Goal: Task Accomplishment & Management: Manage account settings

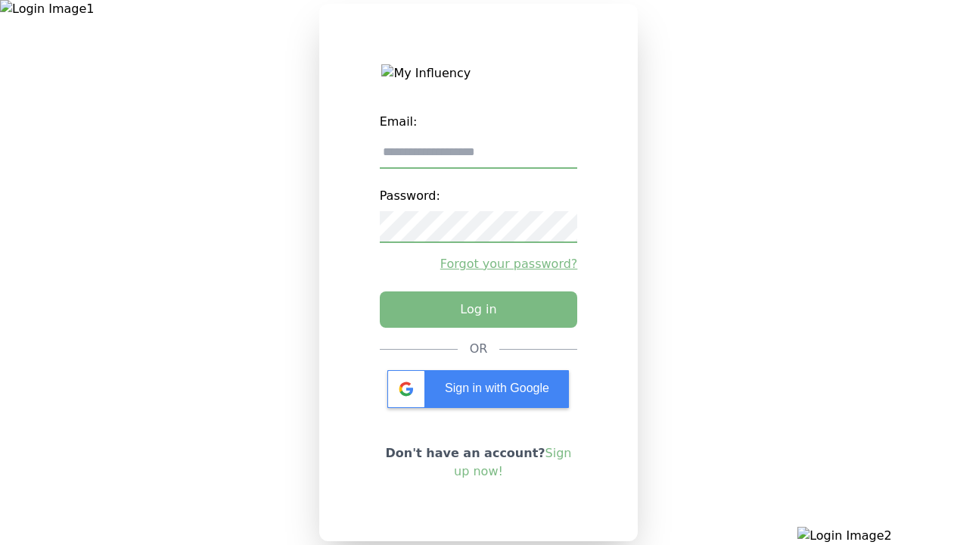
click at [441, 160] on input "email" at bounding box center [479, 153] width 198 height 32
paste input "**********"
type input "**********"
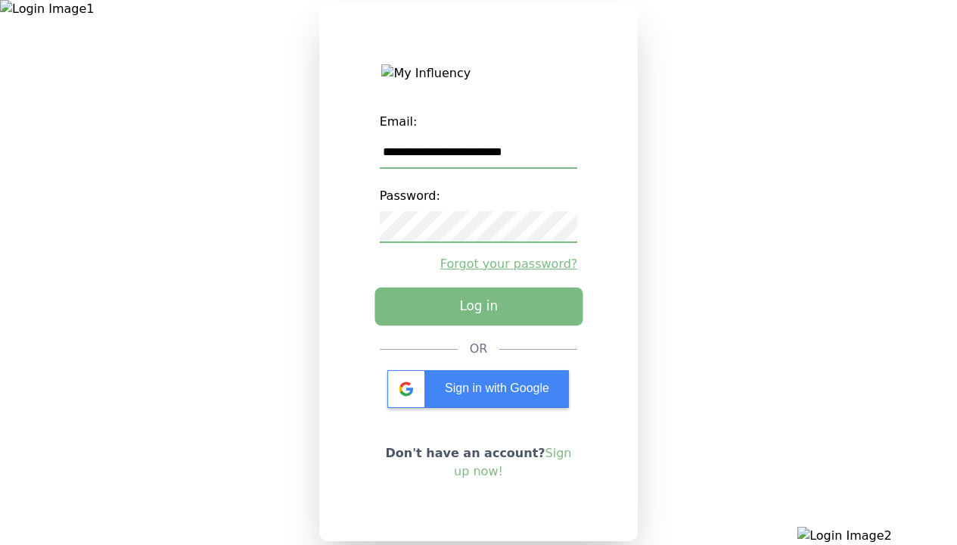
click at [429, 318] on button "Log in" at bounding box center [478, 306] width 208 height 38
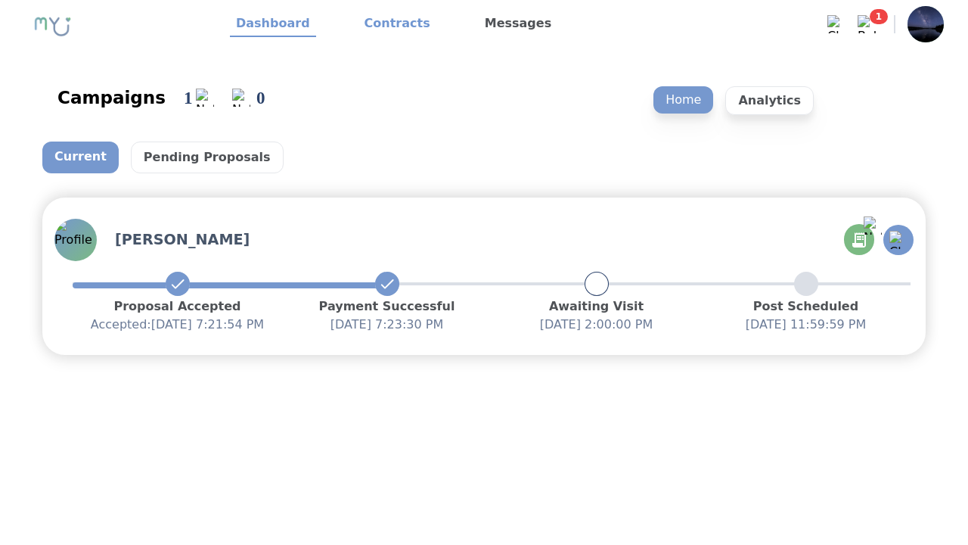
click at [390, 20] on link "Contracts" at bounding box center [398, 24] width 78 height 26
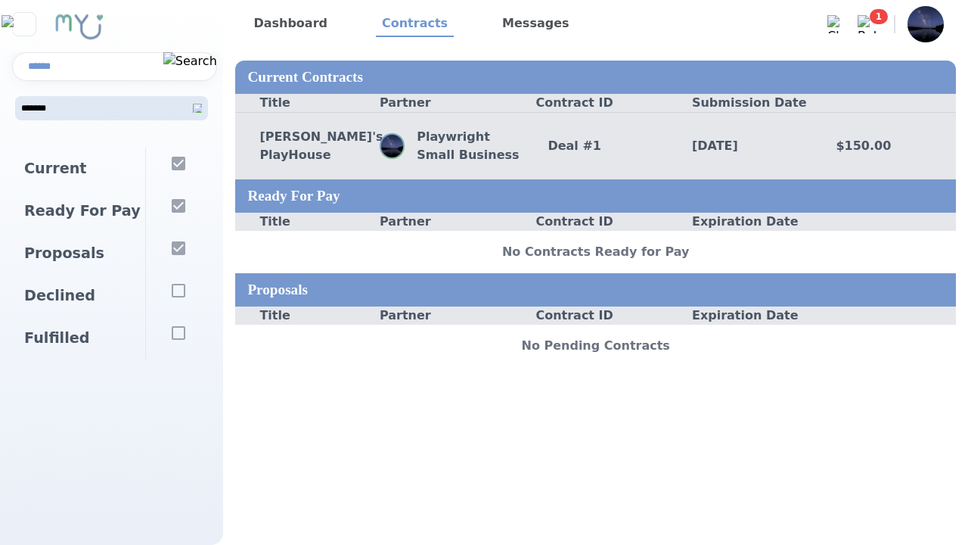
click at [312, 166] on div "[PERSON_NAME]'s PlayHouse Playwright Small Business Deal # 1 [DATE] $150.00" at bounding box center [595, 145] width 721 height 67
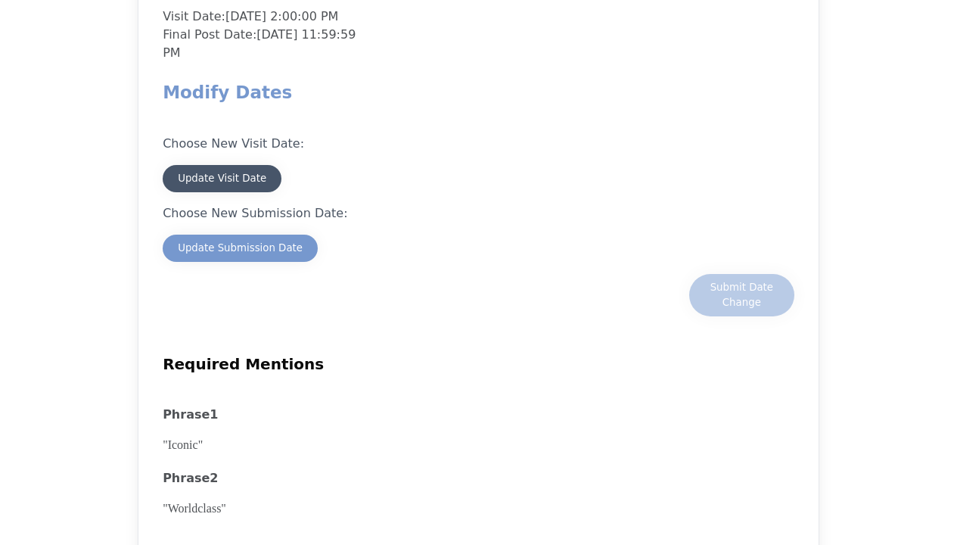
scroll to position [1437, 0]
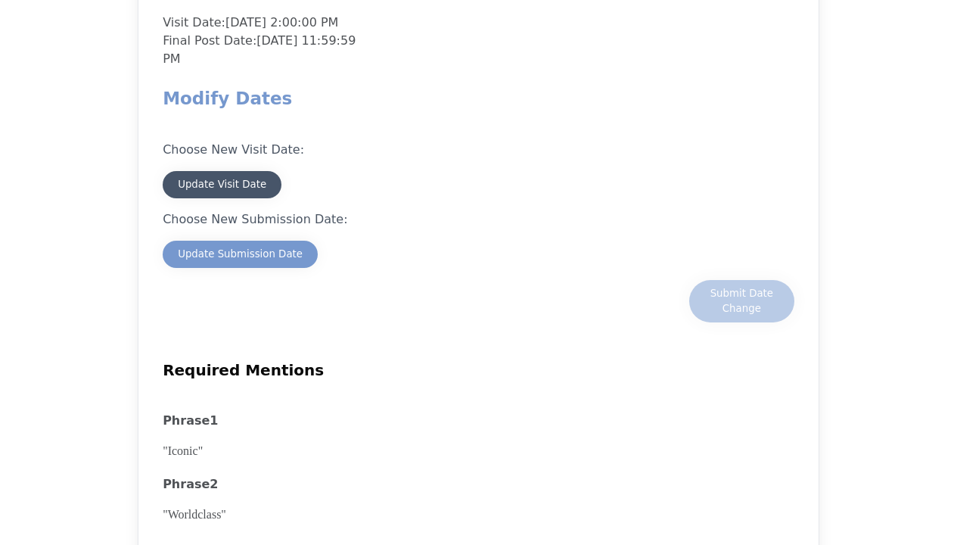
click at [228, 177] on div "Update Visit Date" at bounding box center [222, 184] width 88 height 15
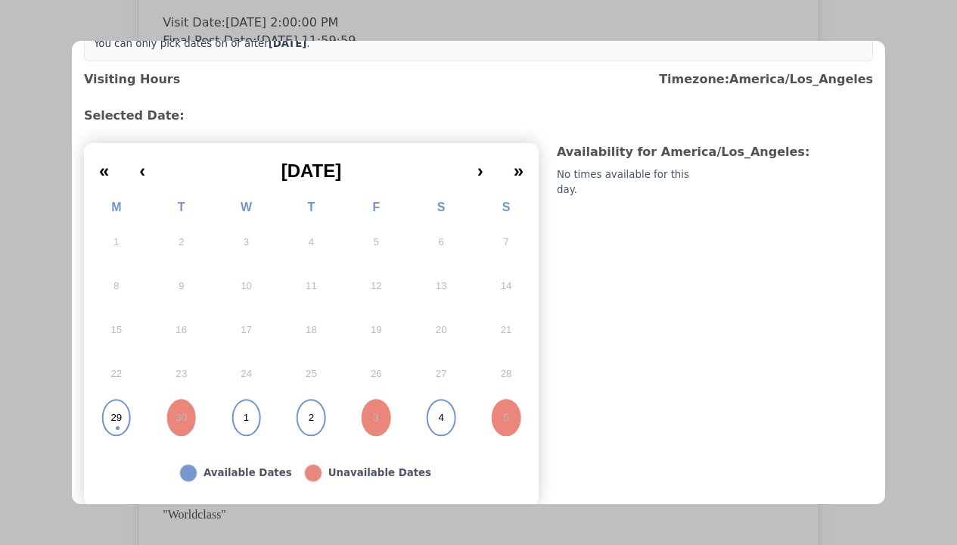
scroll to position [76, 0]
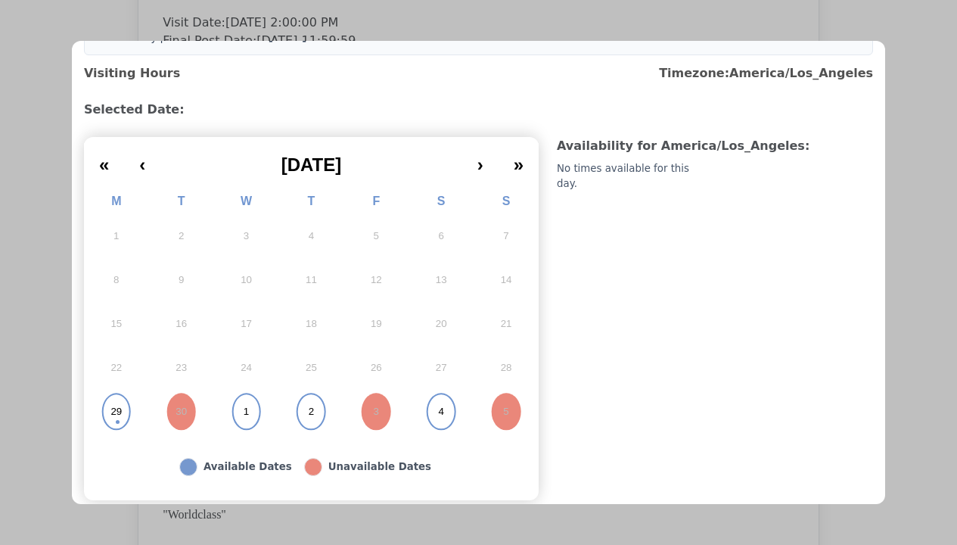
click at [106, 407] on button "29" at bounding box center [116, 412] width 65 height 44
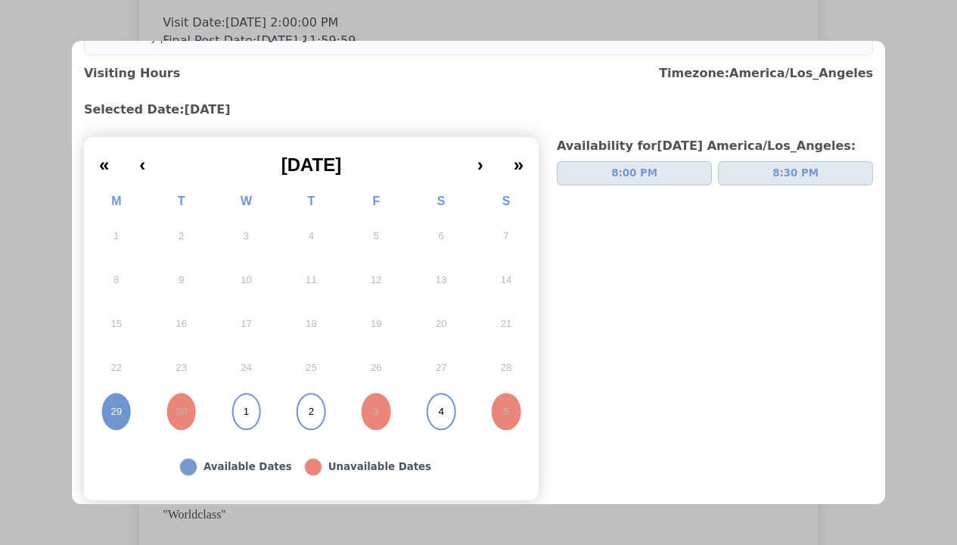
click at [126, 406] on button "29" at bounding box center [116, 412] width 65 height 44
click at [233, 409] on button "1" at bounding box center [246, 412] width 65 height 44
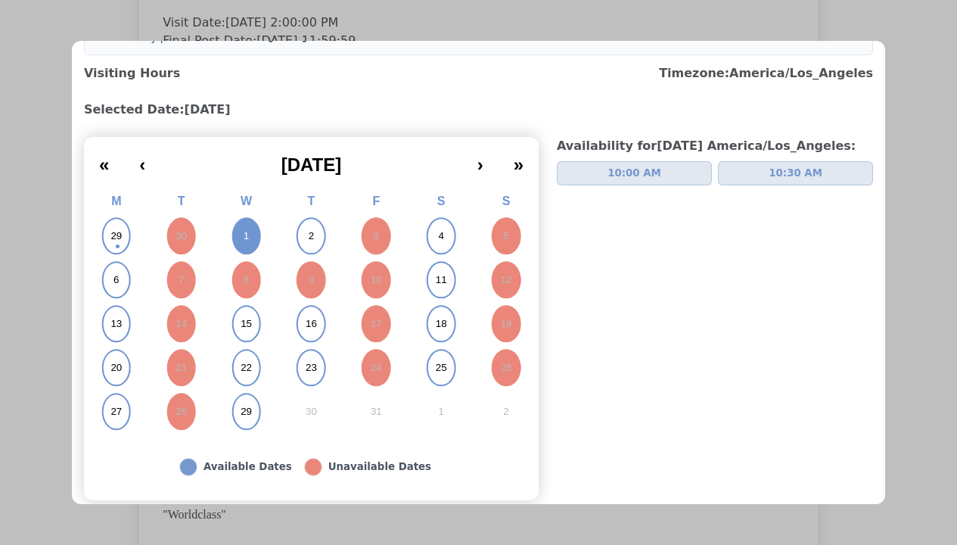
click at [575, 172] on button "10:00 AM" at bounding box center [634, 173] width 155 height 24
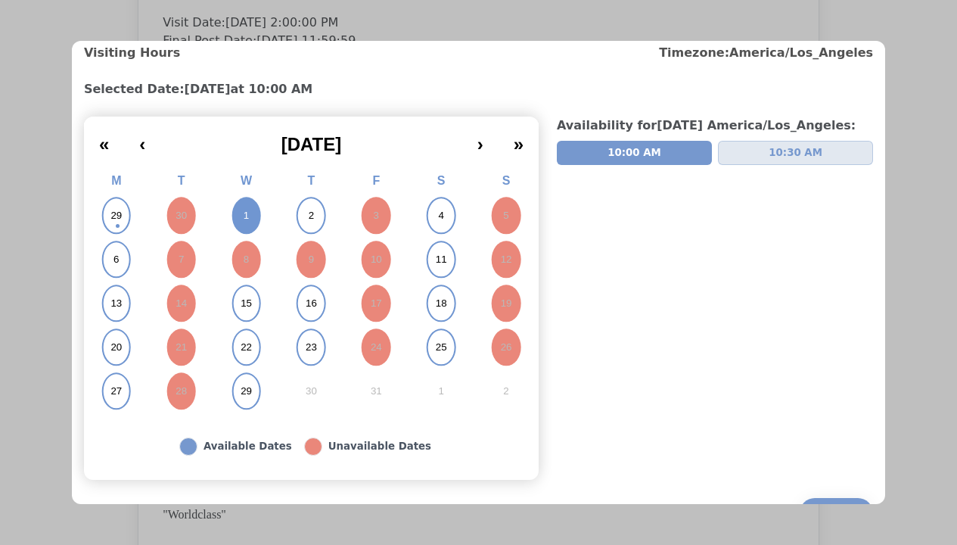
scroll to position [132, 0]
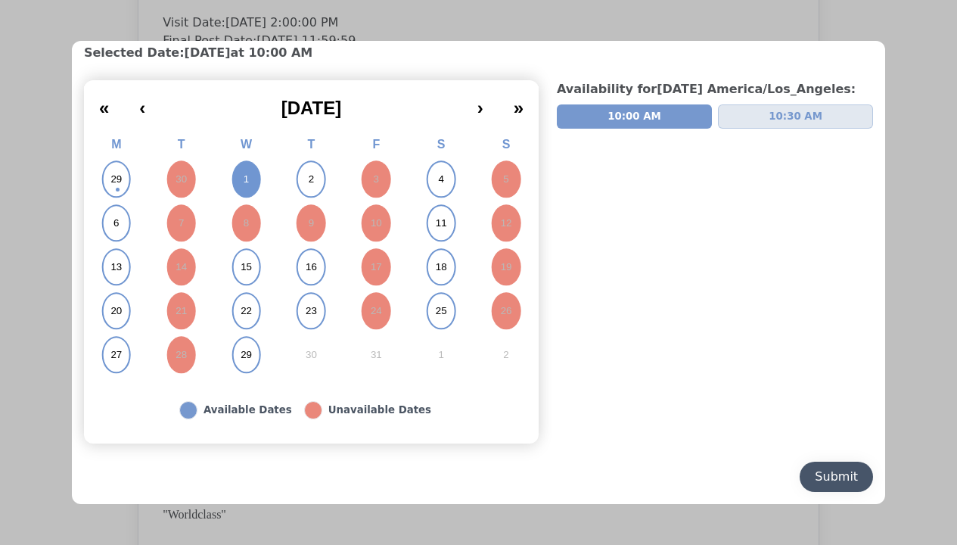
click at [799, 468] on button "Submit" at bounding box center [835, 476] width 73 height 30
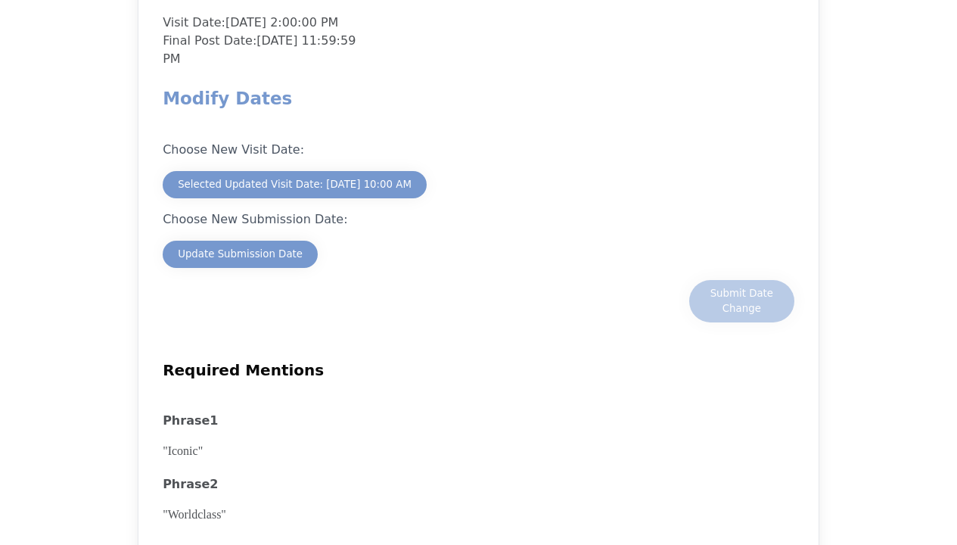
click at [284, 217] on div "Choose New Visit Date: Selected Updated Visit Date: 10/1/2025 10:00 AM Choose N…" at bounding box center [479, 219] width 632 height 206
click at [284, 247] on div "Update Submission Date" at bounding box center [240, 254] width 125 height 15
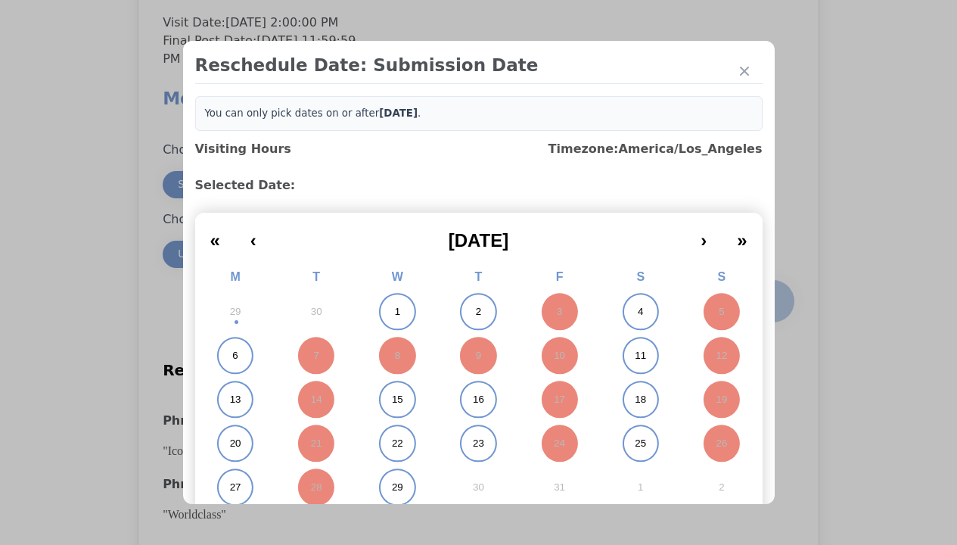
click at [395, 310] on abbr "1" at bounding box center [397, 312] width 5 height 14
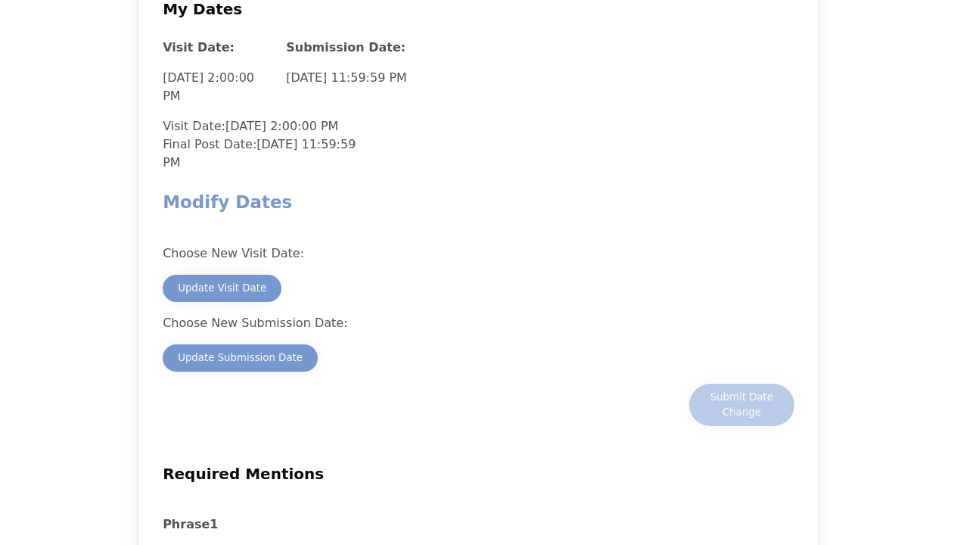
scroll to position [1361, 0]
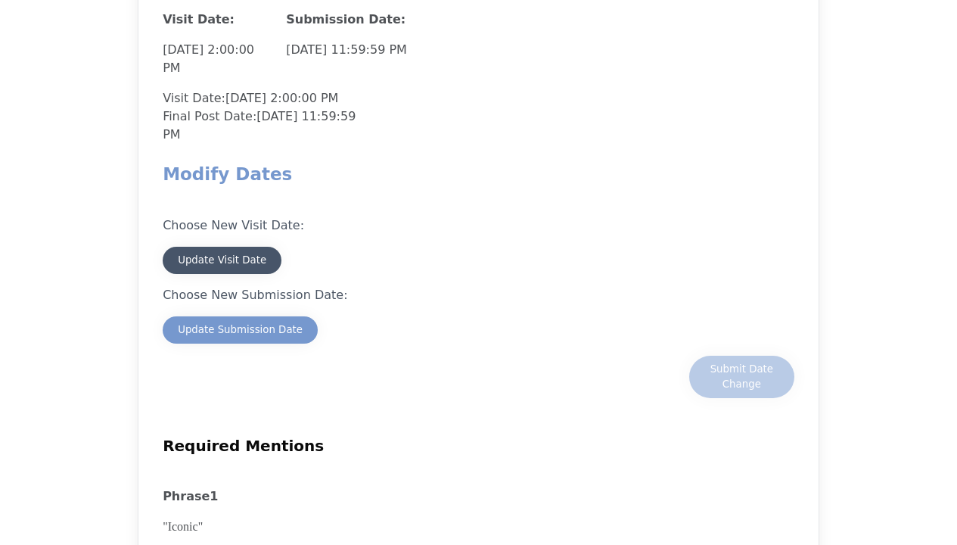
click at [234, 253] on div "Update Visit Date" at bounding box center [222, 260] width 88 height 15
click at [221, 253] on div "Update Visit Date" at bounding box center [222, 260] width 88 height 15
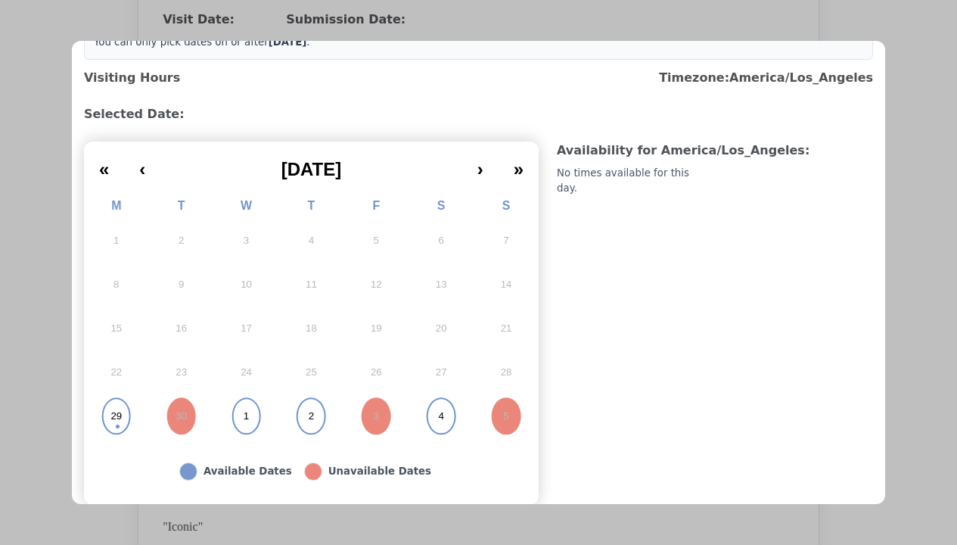
scroll to position [76, 0]
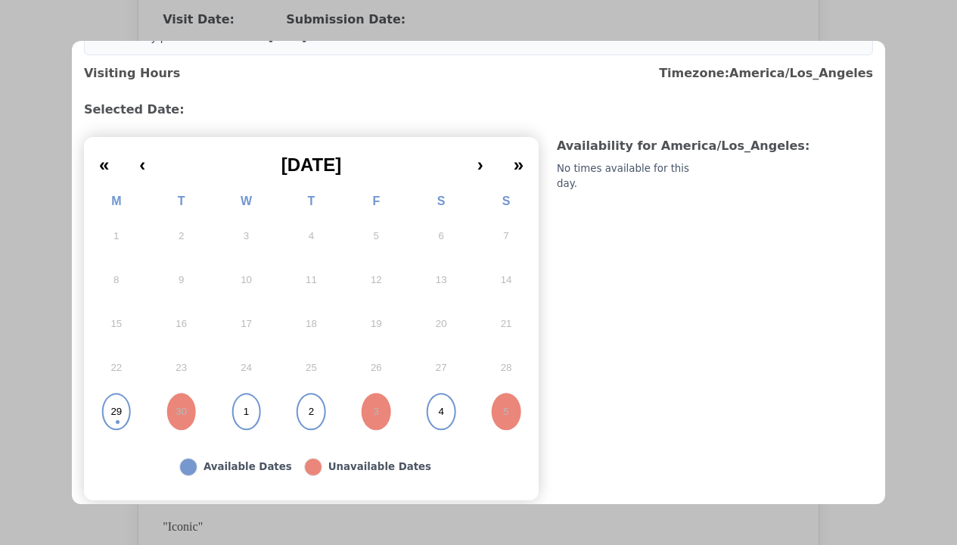
click at [250, 410] on button "1" at bounding box center [246, 412] width 65 height 44
click at [244, 411] on abbr "1" at bounding box center [246, 412] width 5 height 14
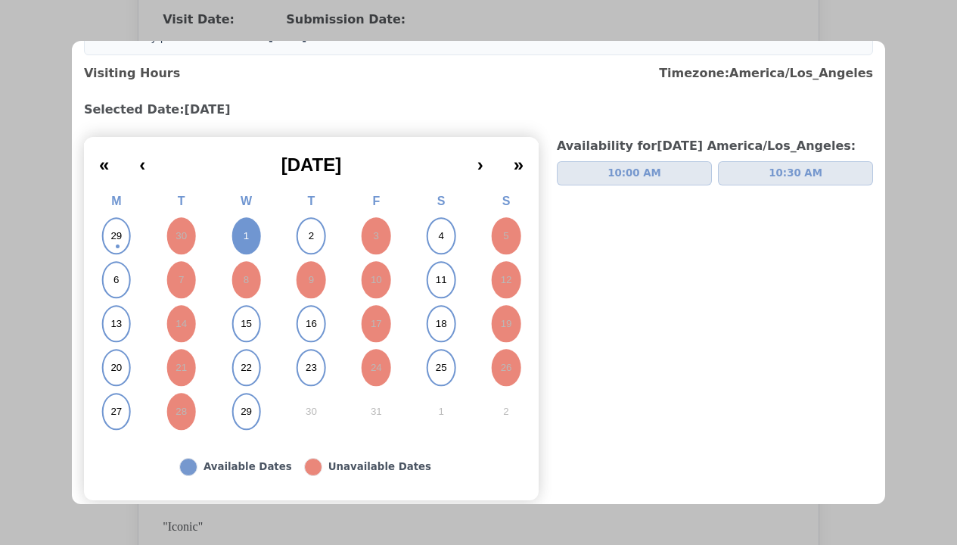
click at [622, 173] on span "10:00 AM" at bounding box center [634, 173] width 54 height 15
click at [628, 173] on span "10:00 AM" at bounding box center [634, 173] width 54 height 15
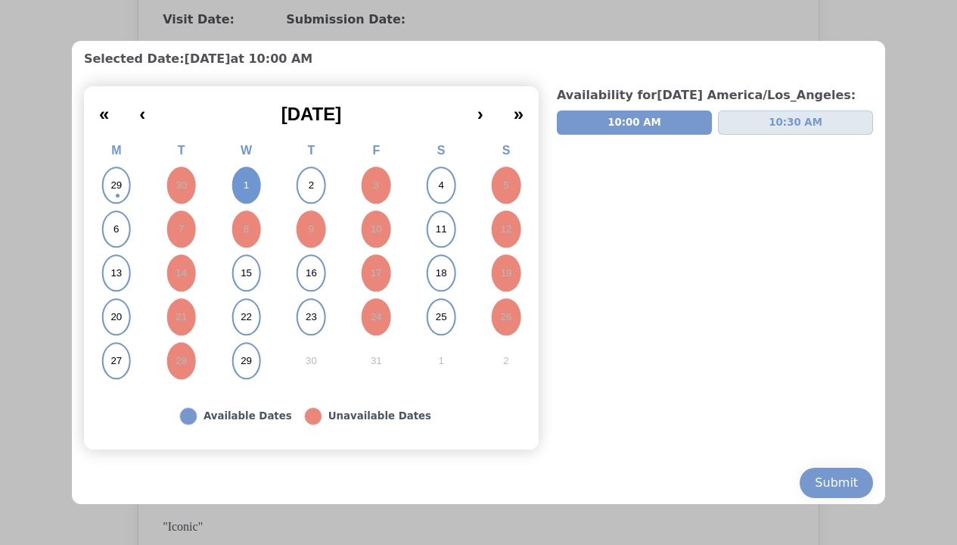
scroll to position [132, 0]
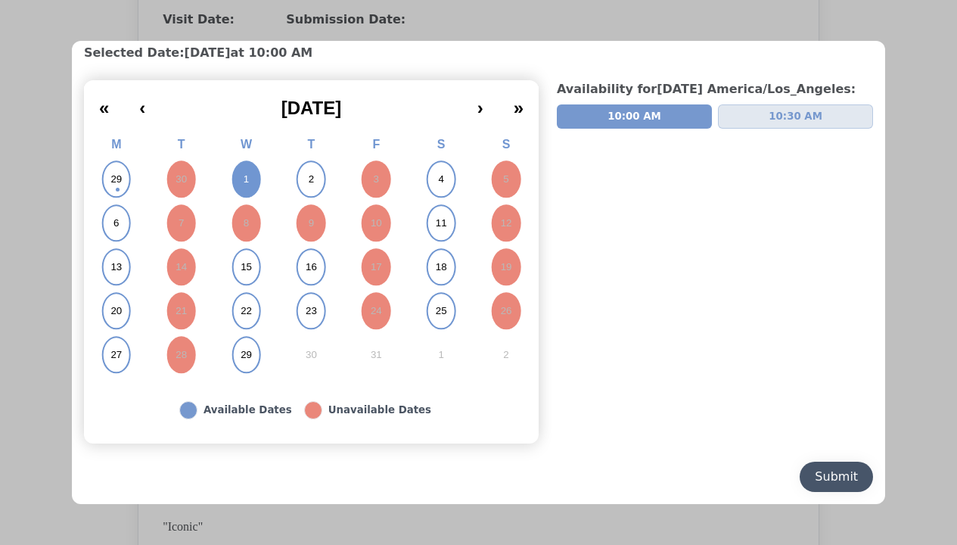
click at [834, 477] on div "Submit" at bounding box center [836, 476] width 43 height 18
click at [824, 477] on div "Submit" at bounding box center [836, 476] width 43 height 18
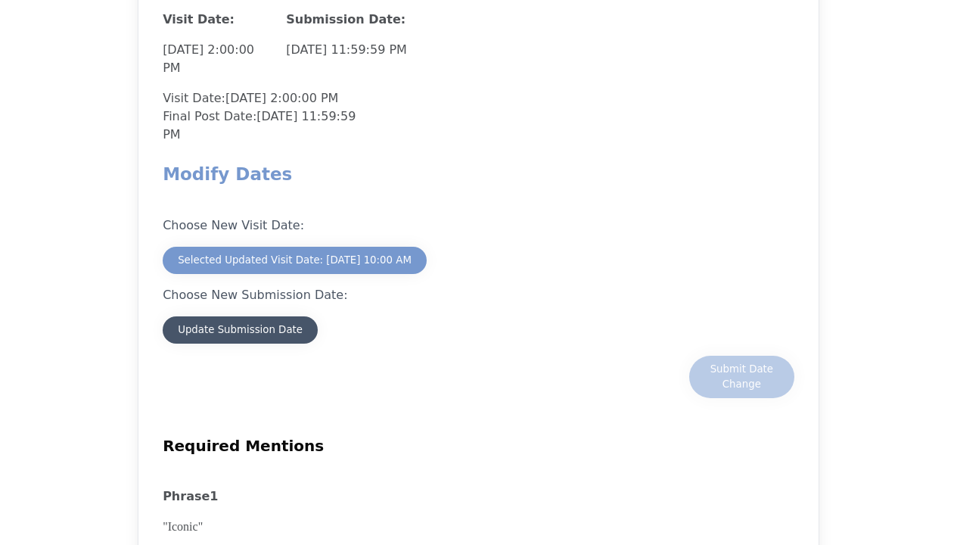
click at [263, 322] on div "Update Submission Date" at bounding box center [240, 329] width 125 height 15
click at [240, 322] on div "Update Submission Date" at bounding box center [240, 329] width 125 height 15
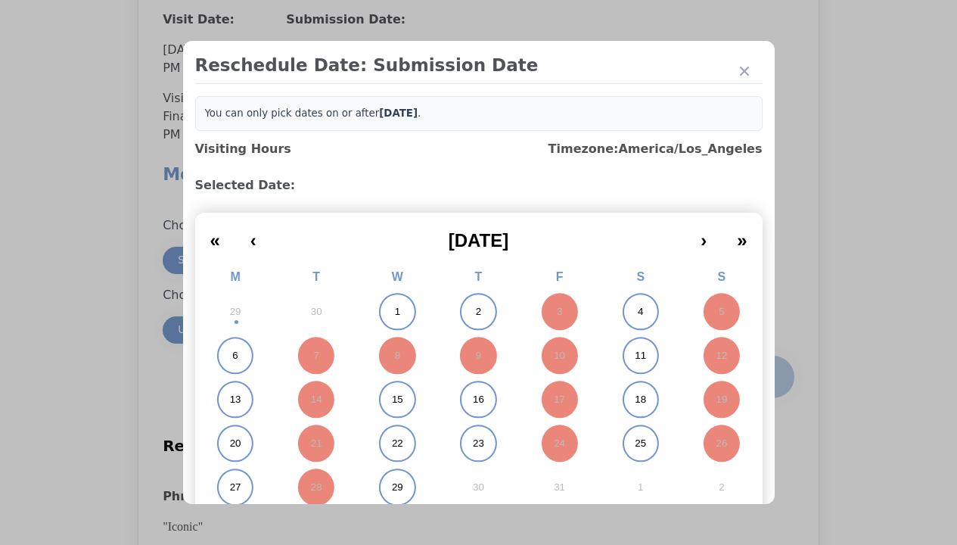
click at [395, 312] on abbr "1" at bounding box center [397, 312] width 5 height 14
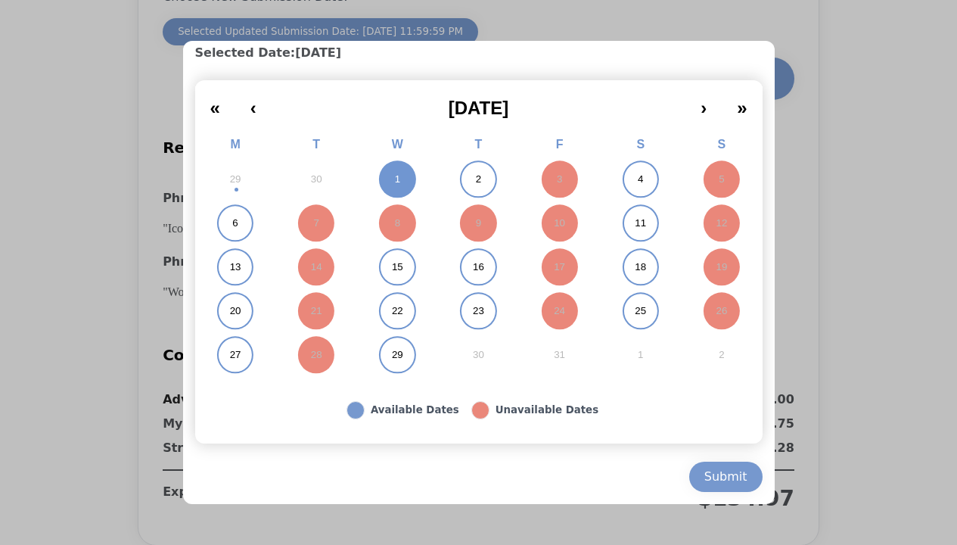
scroll to position [1664, 0]
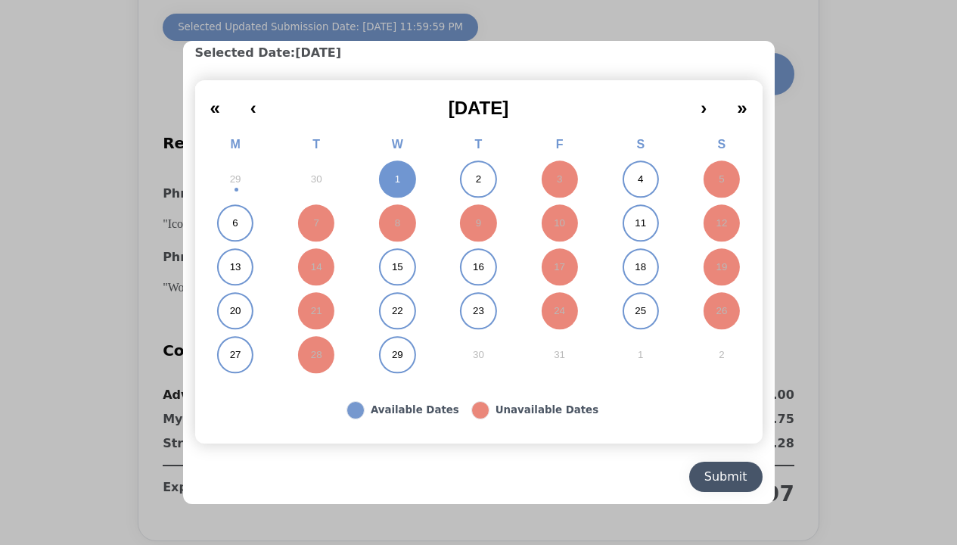
click at [711, 469] on div "Submit" at bounding box center [725, 476] width 43 height 18
click at [719, 477] on div "Submit" at bounding box center [725, 476] width 43 height 18
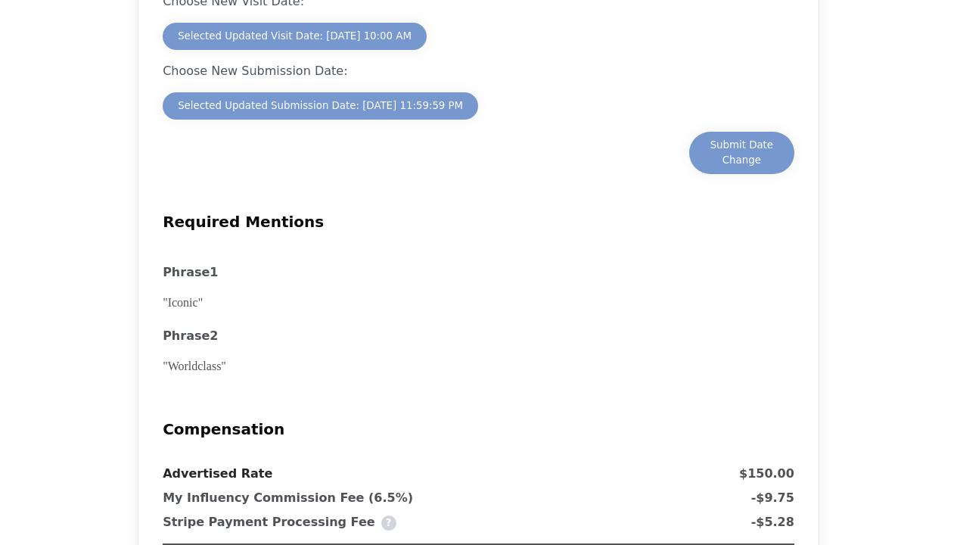
scroll to position [1577, 0]
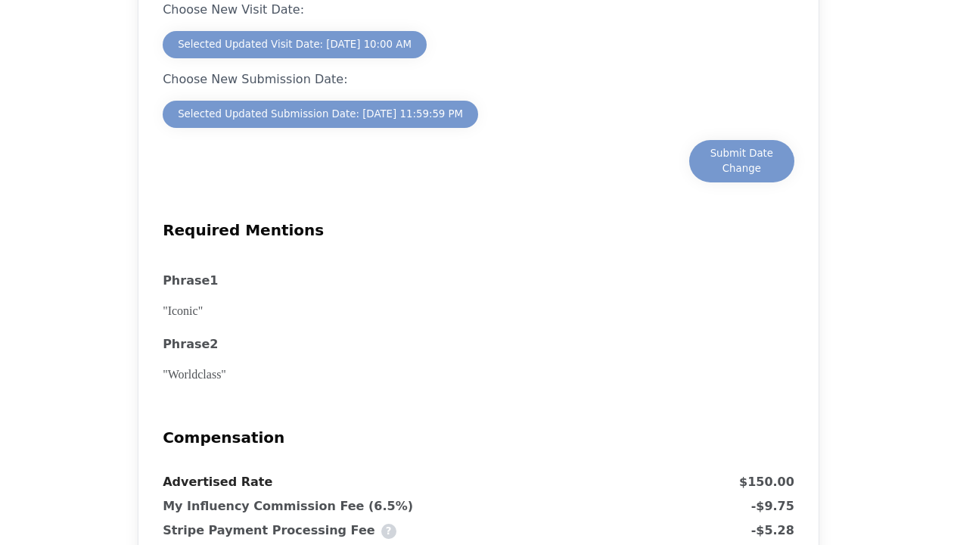
click at [442, 7] on x-pw-glass at bounding box center [478, 272] width 957 height 545
